Goal: Transaction & Acquisition: Purchase product/service

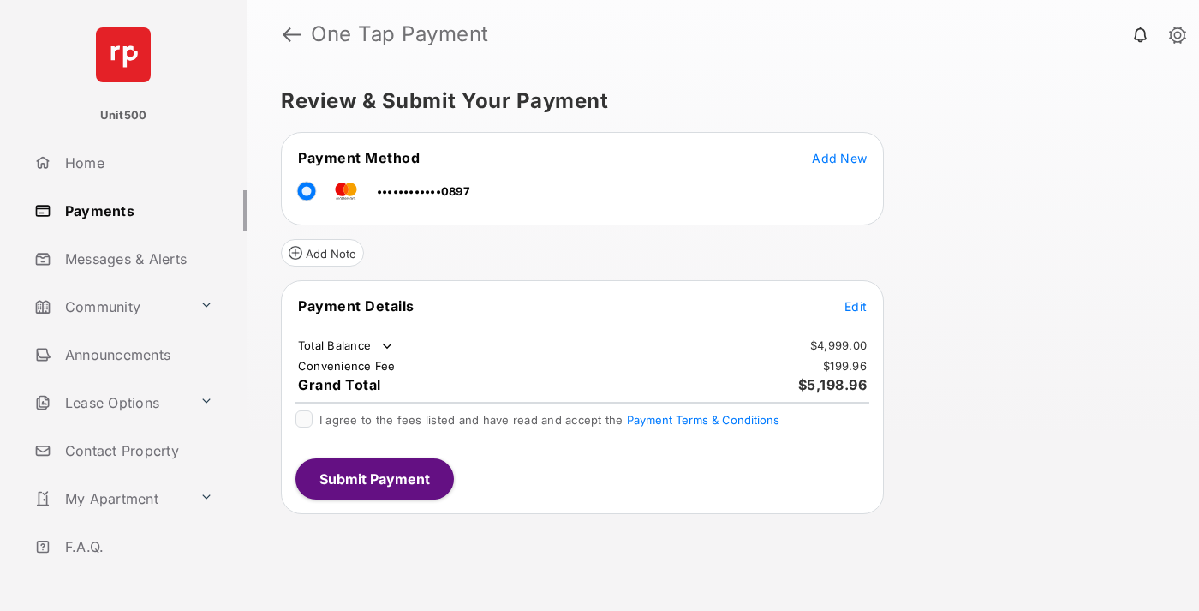
click at [855, 306] on span "Edit" at bounding box center [855, 306] width 22 height 15
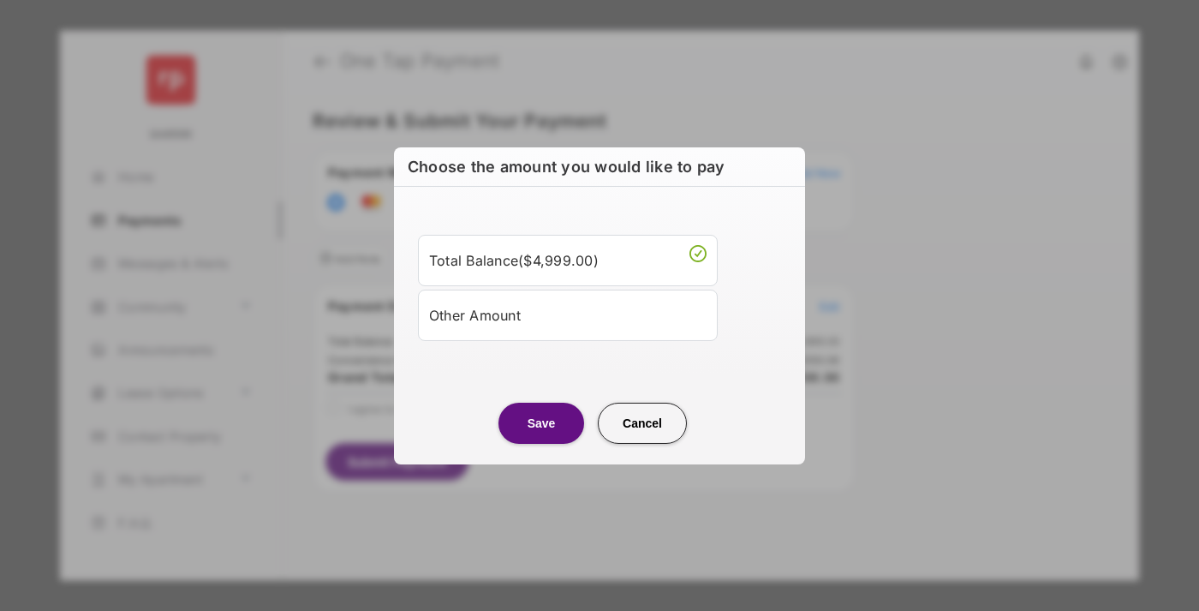
click at [568, 314] on div "Other Amount" at bounding box center [567, 314] width 277 height 29
type input "****"
click at [541, 443] on button "Save" at bounding box center [541, 422] width 86 height 41
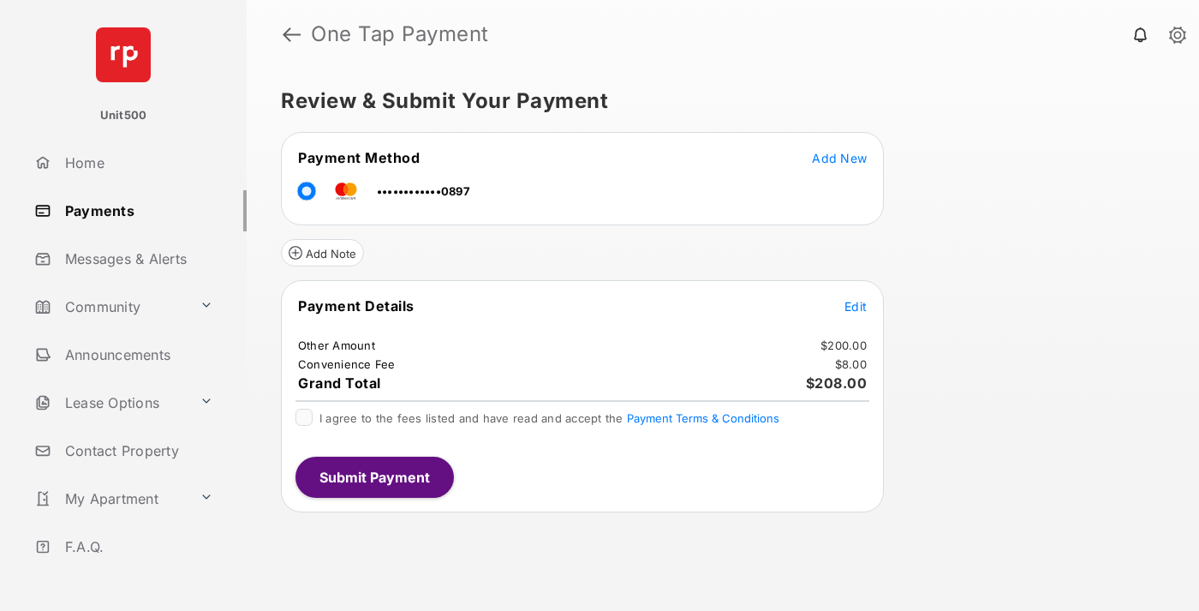
click at [855, 306] on span "Edit" at bounding box center [855, 306] width 22 height 15
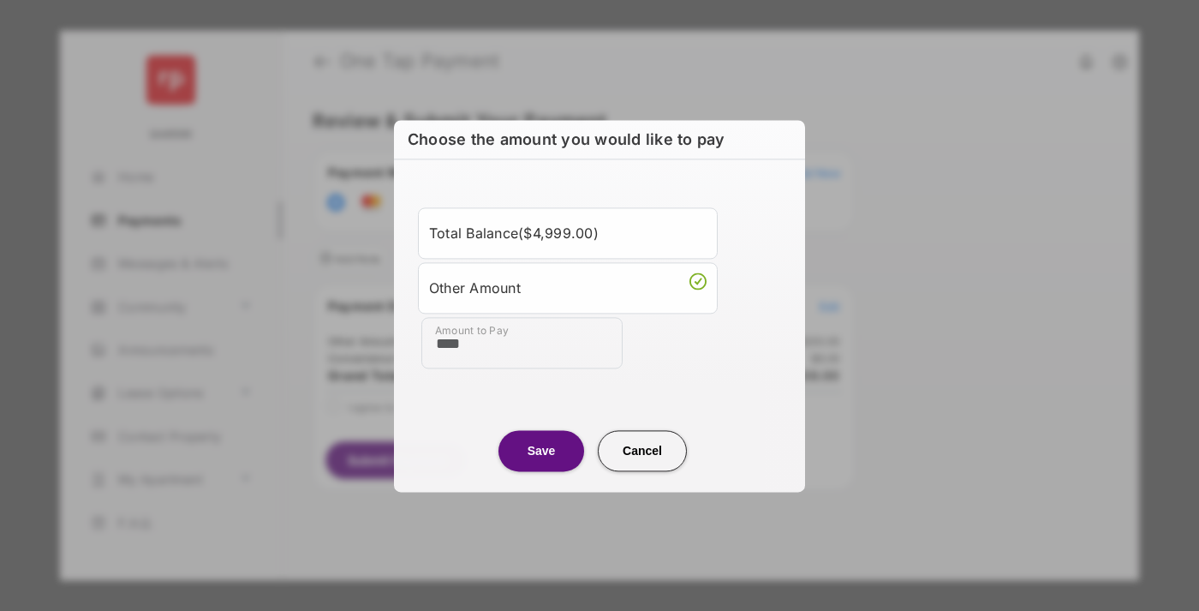
click at [541, 450] on button "Save" at bounding box center [541, 450] width 86 height 41
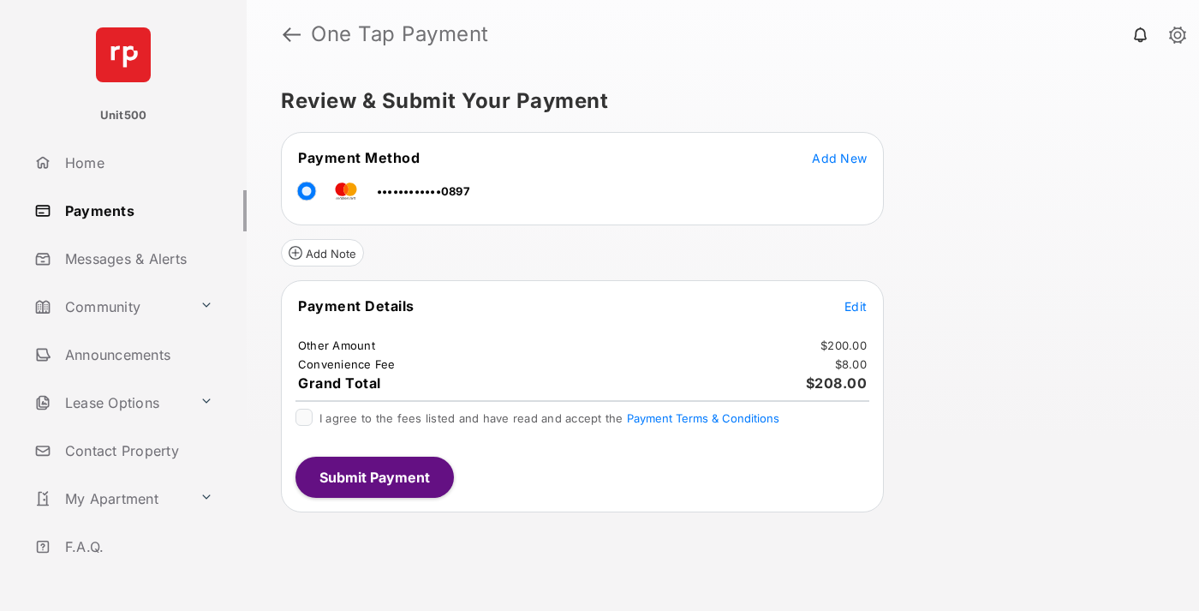
click at [373, 476] on button "Submit Payment" at bounding box center [374, 476] width 158 height 41
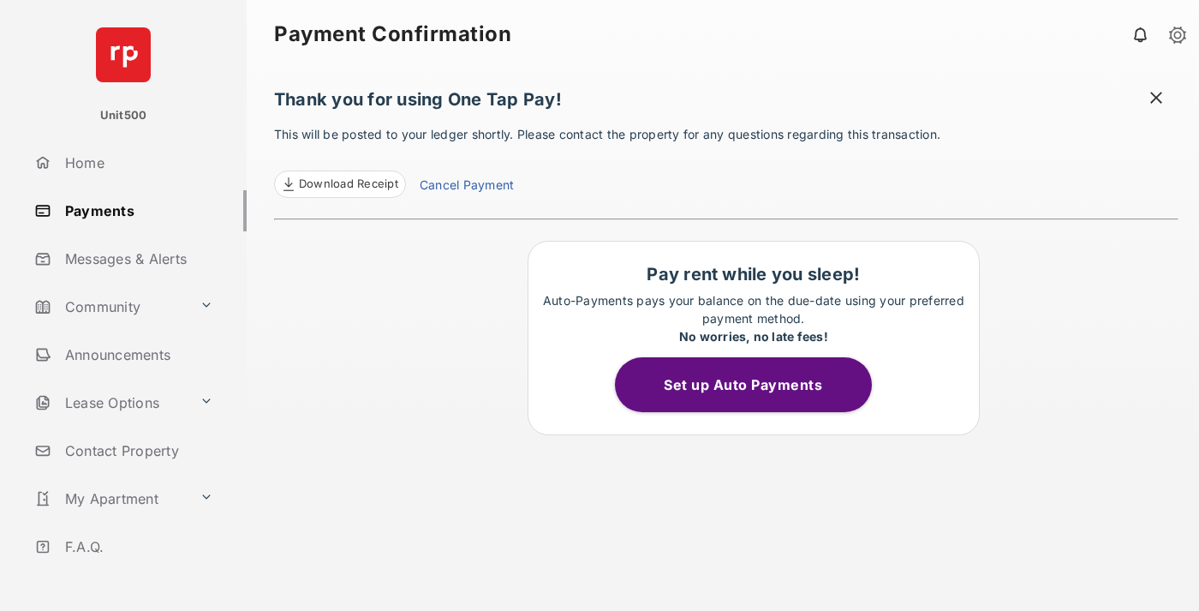
click at [339, 184] on span "Download Receipt" at bounding box center [348, 184] width 99 height 17
click at [1156, 99] on span at bounding box center [1155, 99] width 17 height 21
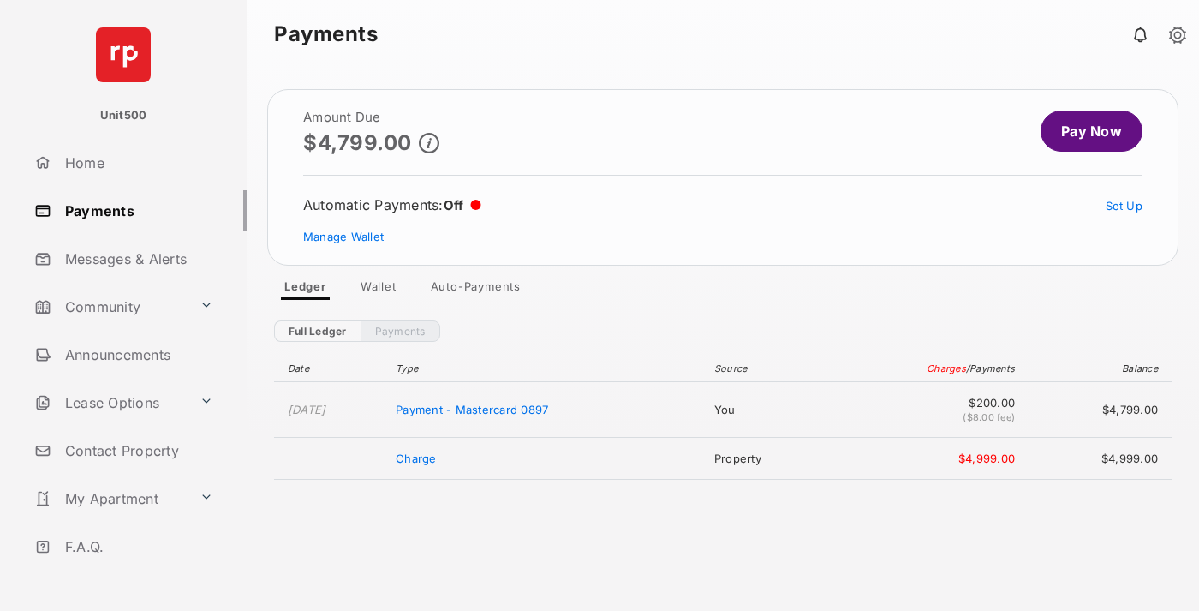
click at [343, 236] on link "Manage Wallet" at bounding box center [343, 236] width 80 height 14
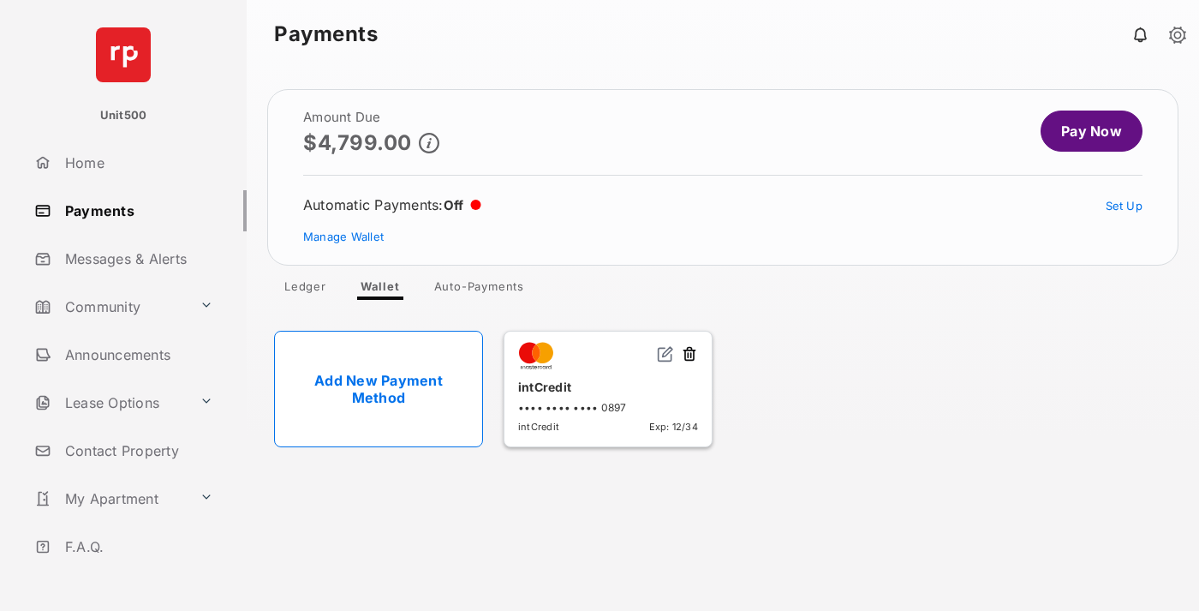
click at [689, 355] on button at bounding box center [689, 355] width 17 height 20
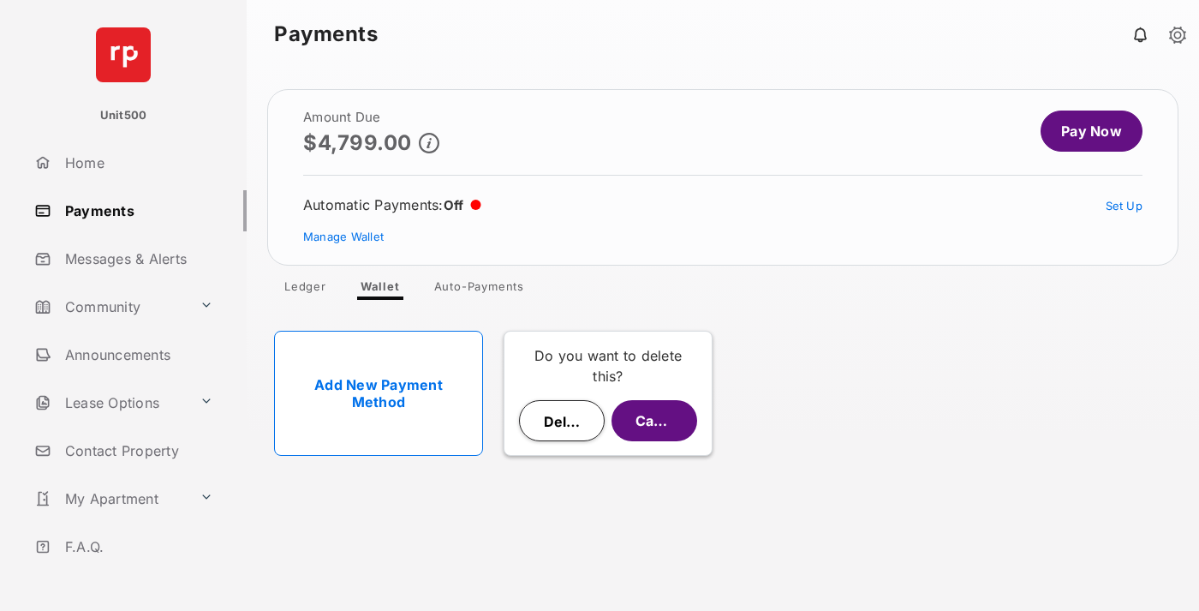
click at [562, 420] on button "Delete" at bounding box center [562, 420] width 86 height 41
